Goal: Transaction & Acquisition: Purchase product/service

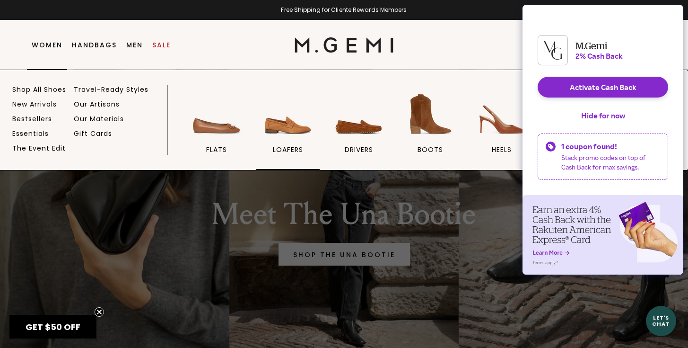
click at [287, 121] on img at bounding box center [288, 113] width 53 height 53
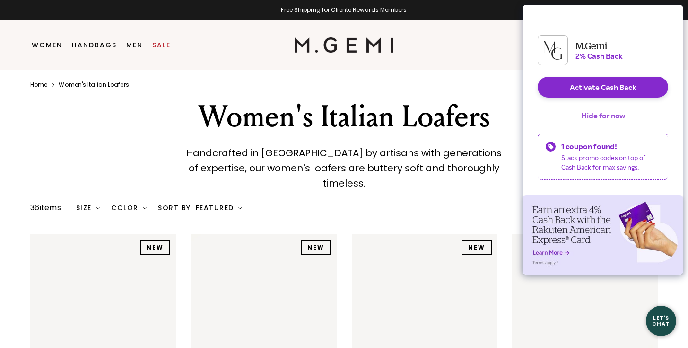
click at [618, 125] on button "Hide for now" at bounding box center [603, 115] width 59 height 21
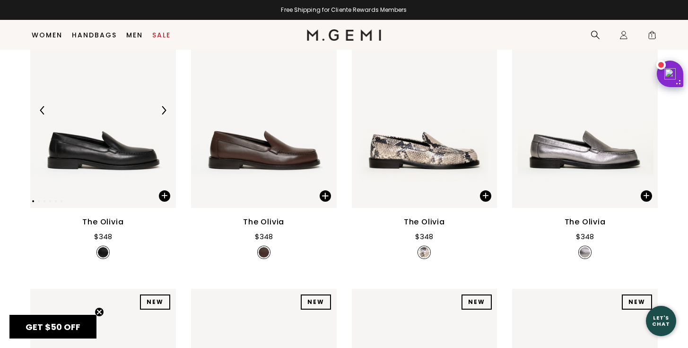
scroll to position [203, 0]
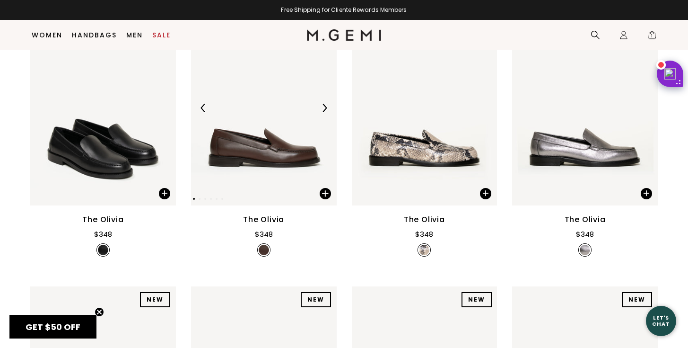
click at [328, 104] on img at bounding box center [324, 108] width 9 height 9
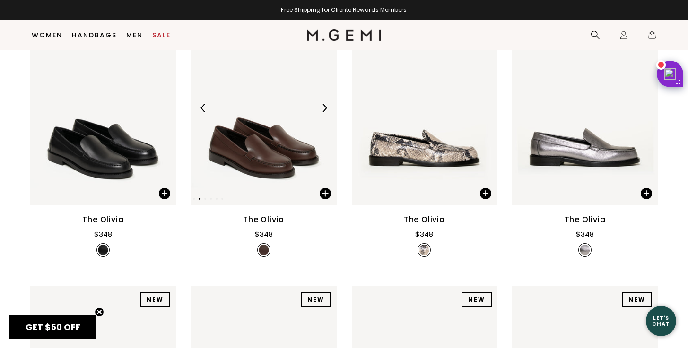
click at [328, 104] on img at bounding box center [324, 108] width 9 height 9
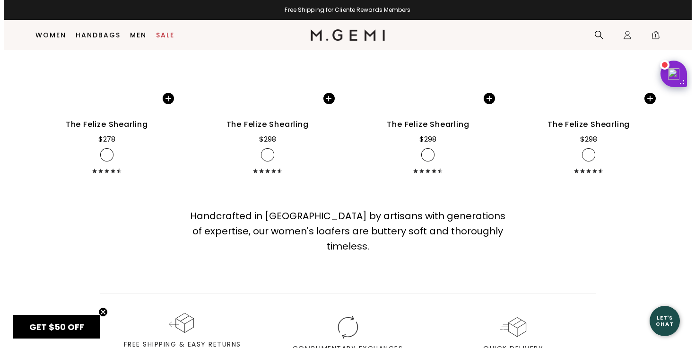
scroll to position [2578, 0]
